Goal: Obtain resource: Obtain resource

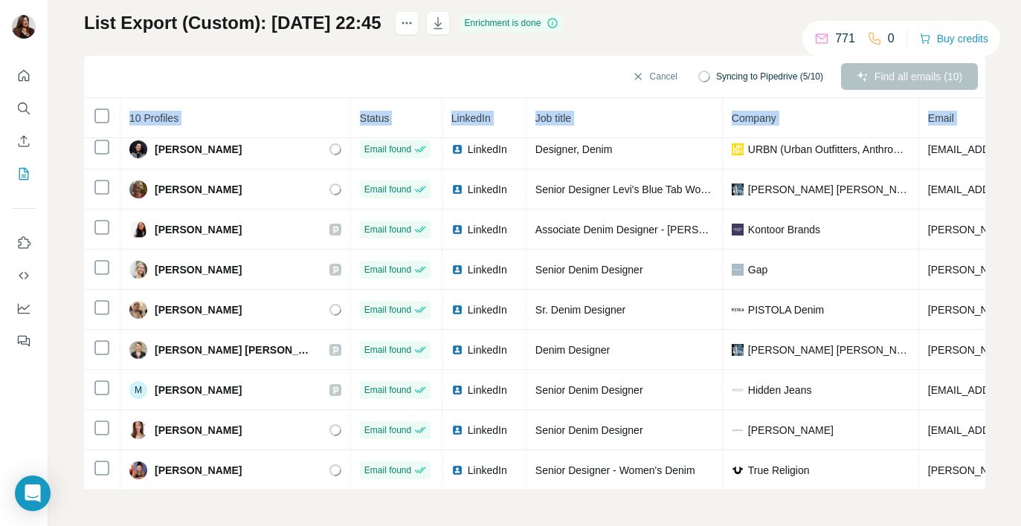
scroll to position [57, 414]
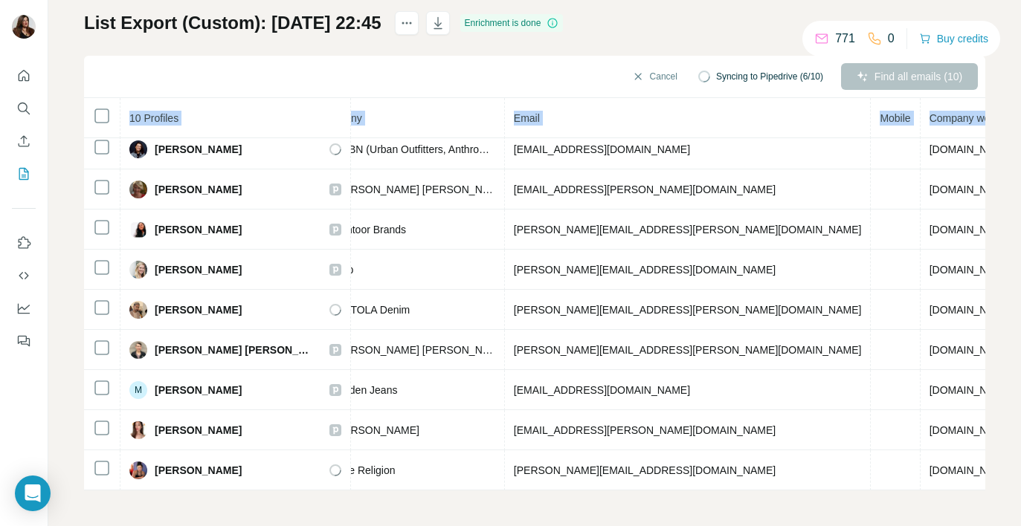
drag, startPoint x: 155, startPoint y: 253, endPoint x: 1041, endPoint y: 478, distance: 914.2
click at [1020, 478] on html "My lists / List Export (Custom): 02/09/2025 22:45 771 0 Buy credits List Export…" at bounding box center [510, 263] width 1021 height 526
copy table "10 Profiles Status LinkedIn Job title Company Email Mobile Company website Land…"
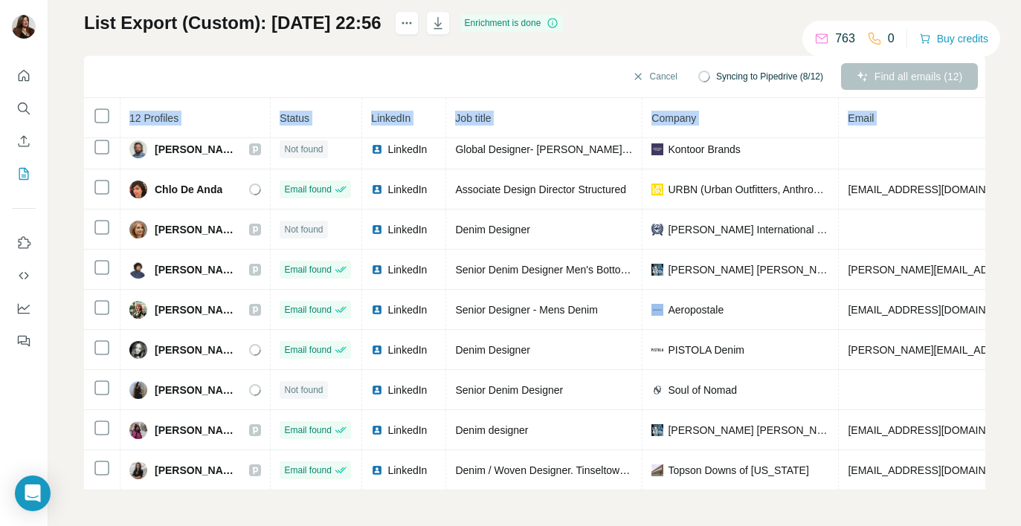
scroll to position [138, 350]
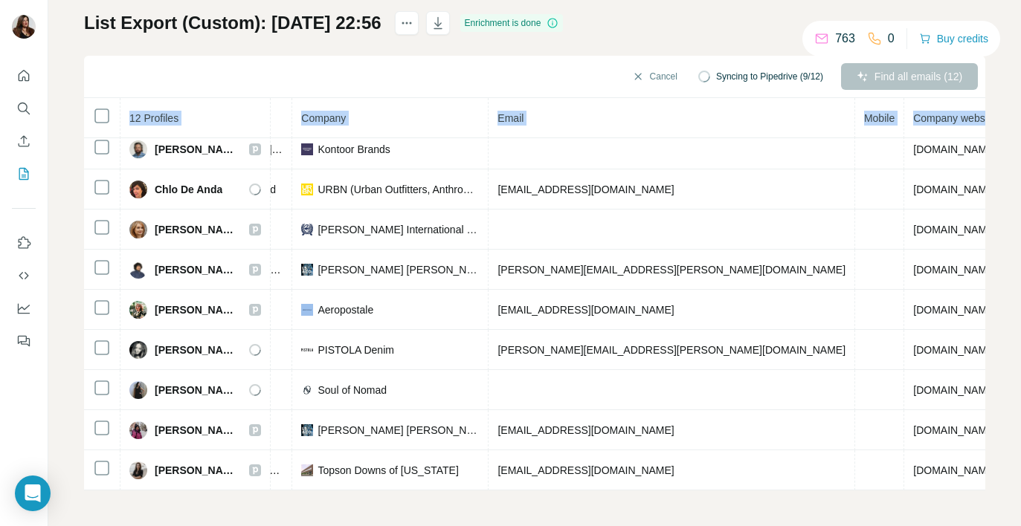
drag, startPoint x: 158, startPoint y: 257, endPoint x: 1055, endPoint y: 480, distance: 924.4
click at [1020, 480] on html "My lists / List Export (Custom): 02/09/2025 22:56 763 0 Buy credits List Export…" at bounding box center [510, 263] width 1021 height 526
copy table "12 Profiles Status LinkedIn Job title Company Email Mobile Company website Land…"
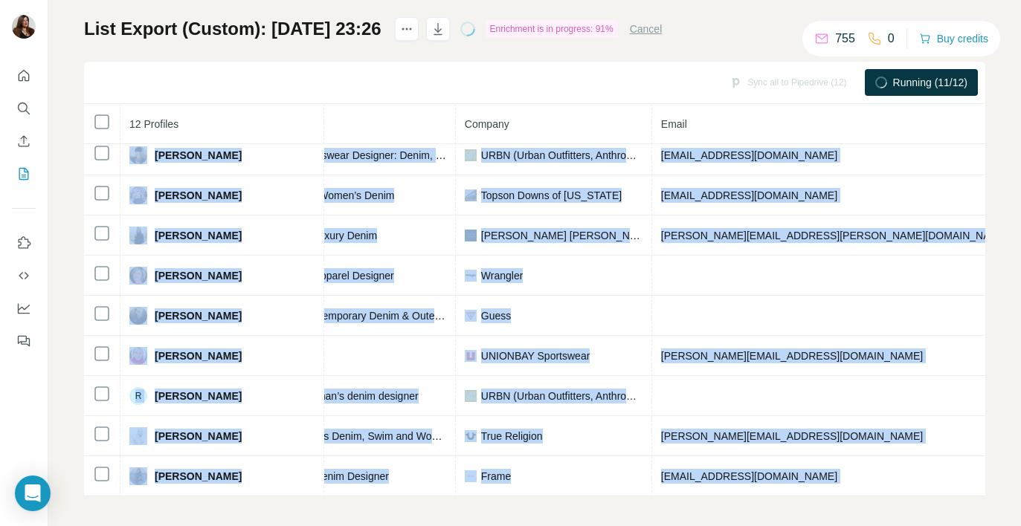
scroll to position [129, 355]
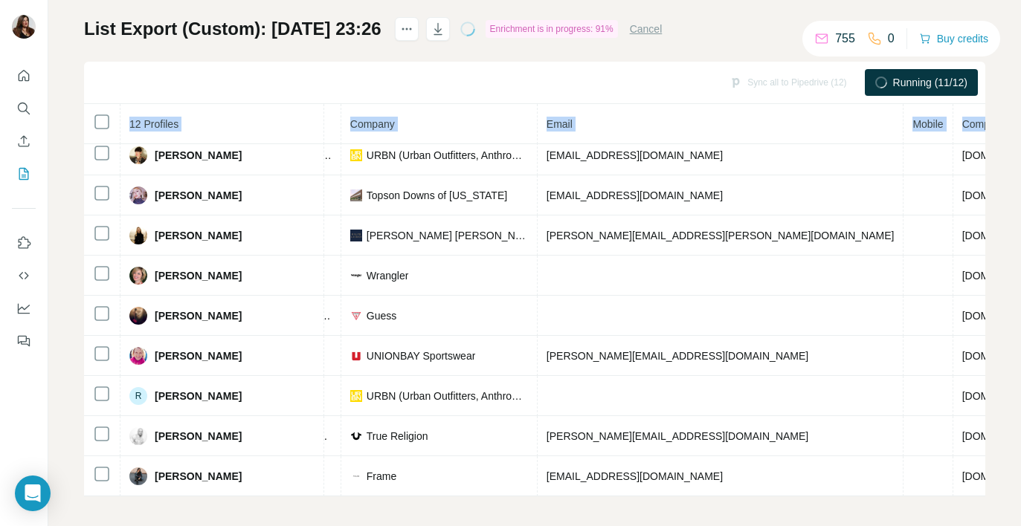
drag, startPoint x: 156, startPoint y: 256, endPoint x: 991, endPoint y: 471, distance: 861.9
click at [991, 471] on div "My lists / List Export (Custom): 02/09/2025 23:26 755 0 Buy credits List Export…" at bounding box center [534, 263] width 972 height 526
copy table "12 Profiles Status LinkedIn Job title Company Email Mobile Company website Land…"
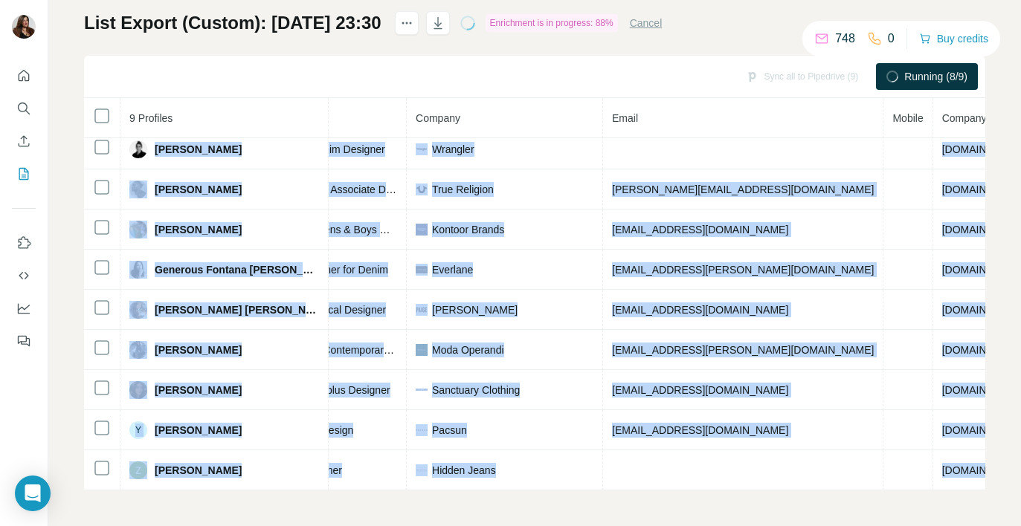
scroll to position [9, 387]
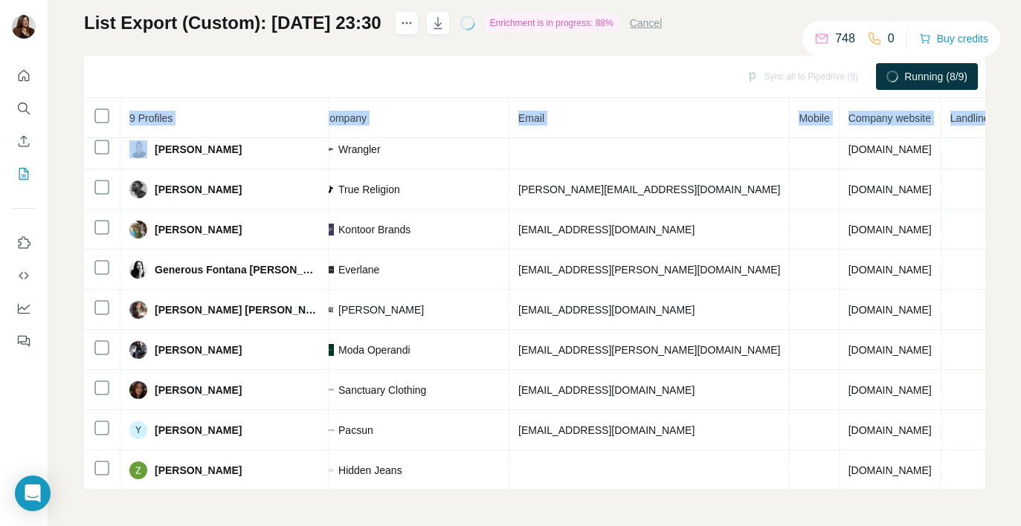
drag, startPoint x: 157, startPoint y: 253, endPoint x: 995, endPoint y: 477, distance: 867.0
click at [995, 477] on div "My lists / List Export (Custom): 02/09/2025 23:30 748 0 Buy credits List Export…" at bounding box center [534, 263] width 972 height 526
copy table "9 Profiles Status LinkedIn Job title Company Email Mobile Company website Landl…"
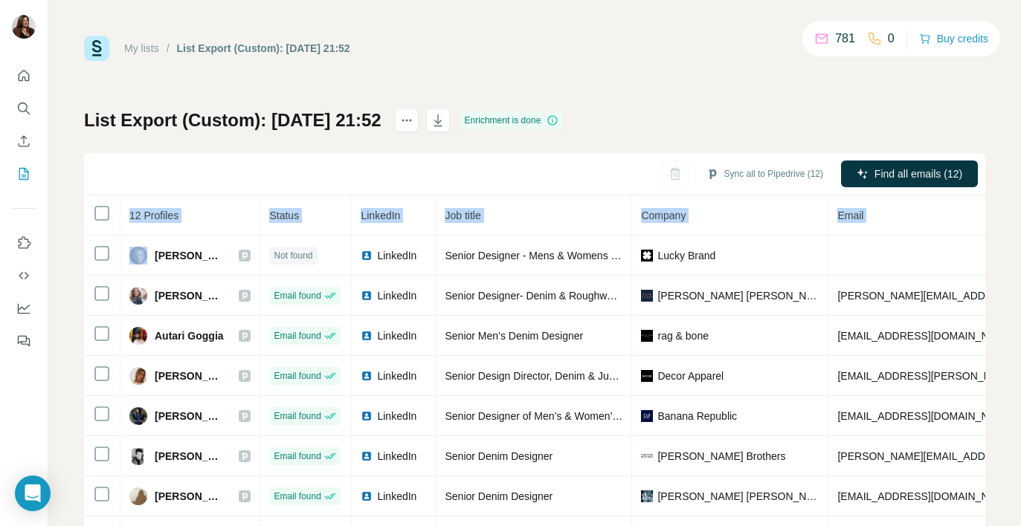
scroll to position [129, 372]
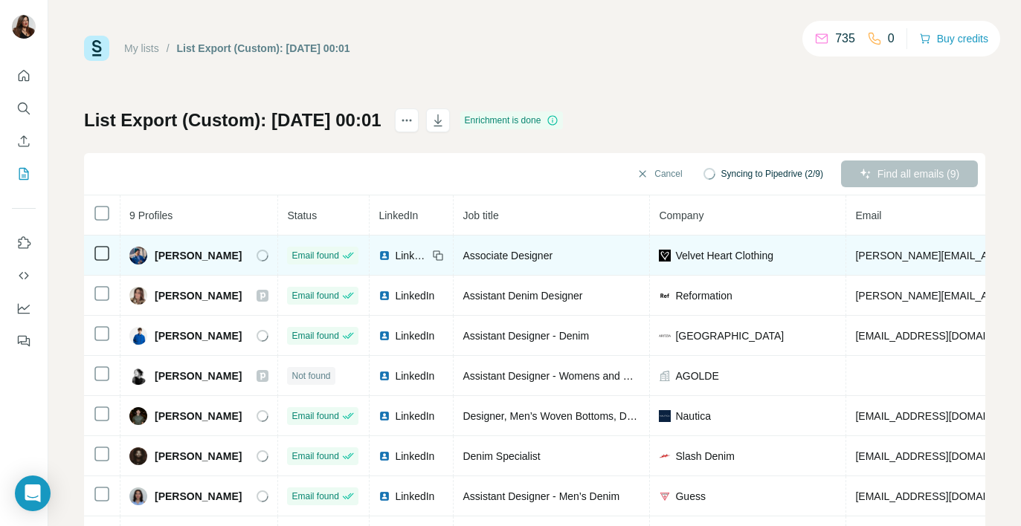
click at [153, 253] on div "Edgar Alan Yanson" at bounding box center [185, 256] width 112 height 18
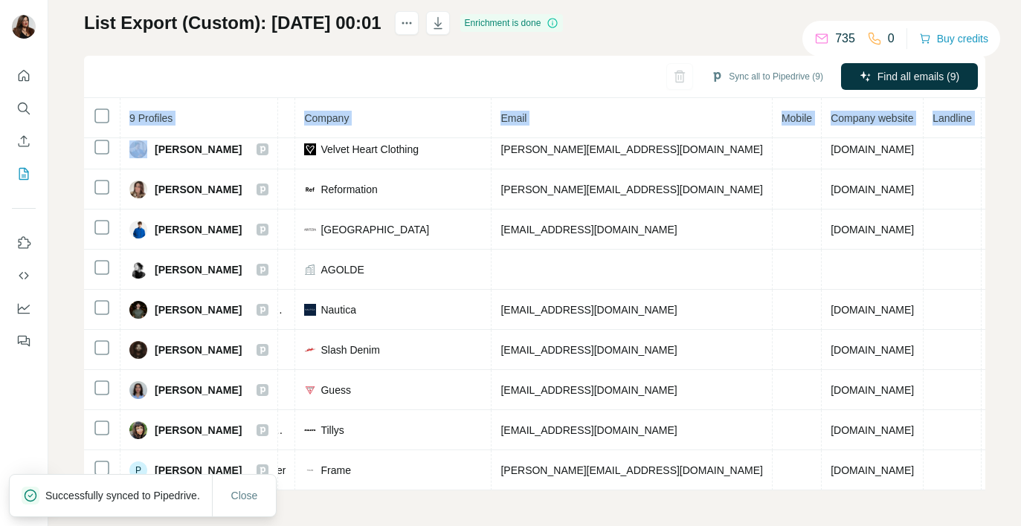
scroll to position [9, 426]
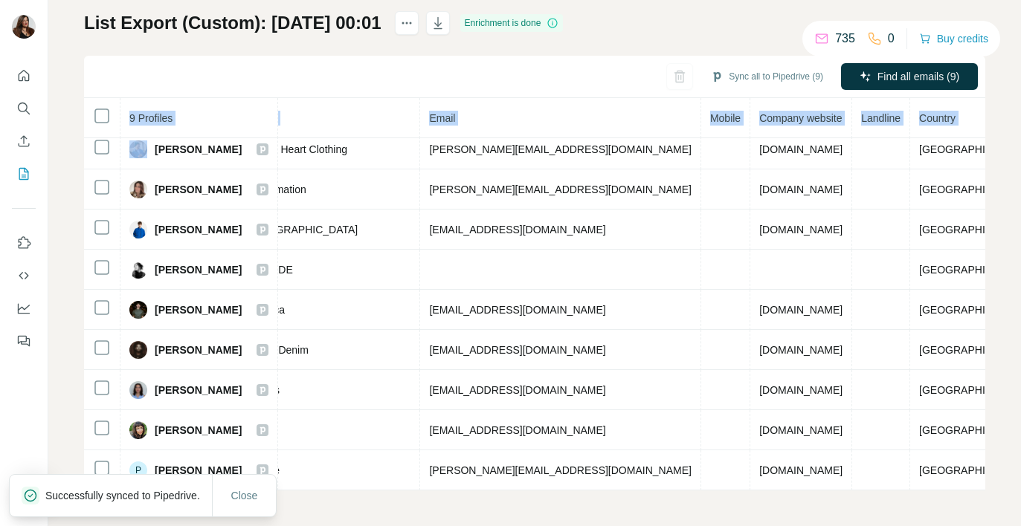
drag, startPoint x: 156, startPoint y: 253, endPoint x: 985, endPoint y: 497, distance: 863.7
click at [985, 497] on div "My lists / List Export (Custom): 03/09/2025 00:01 735 0 Buy credits List Export…" at bounding box center [534, 263] width 972 height 526
copy table "9 Profiles Status LinkedIn Job title Company Email Mobile Company website Landl…"
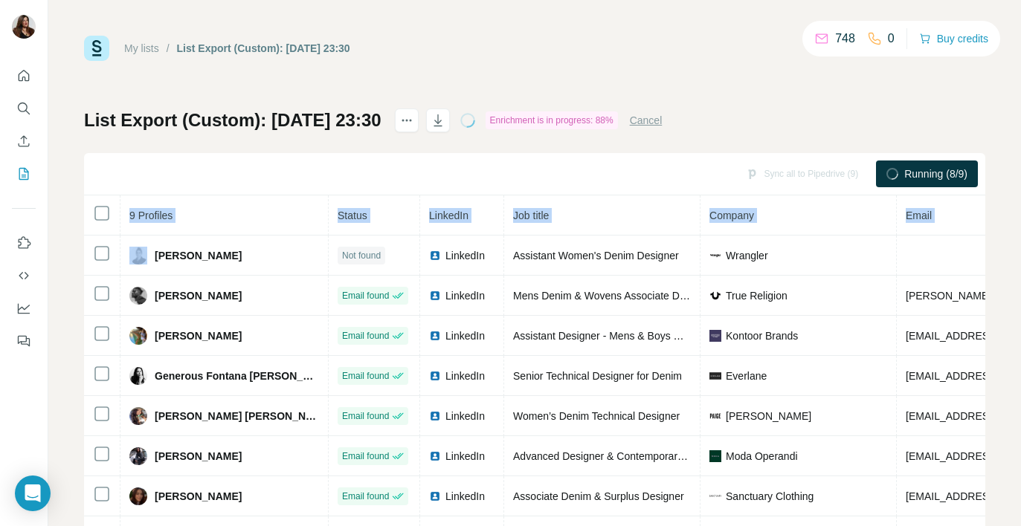
scroll to position [9, 387]
